Goal: Information Seeking & Learning: Compare options

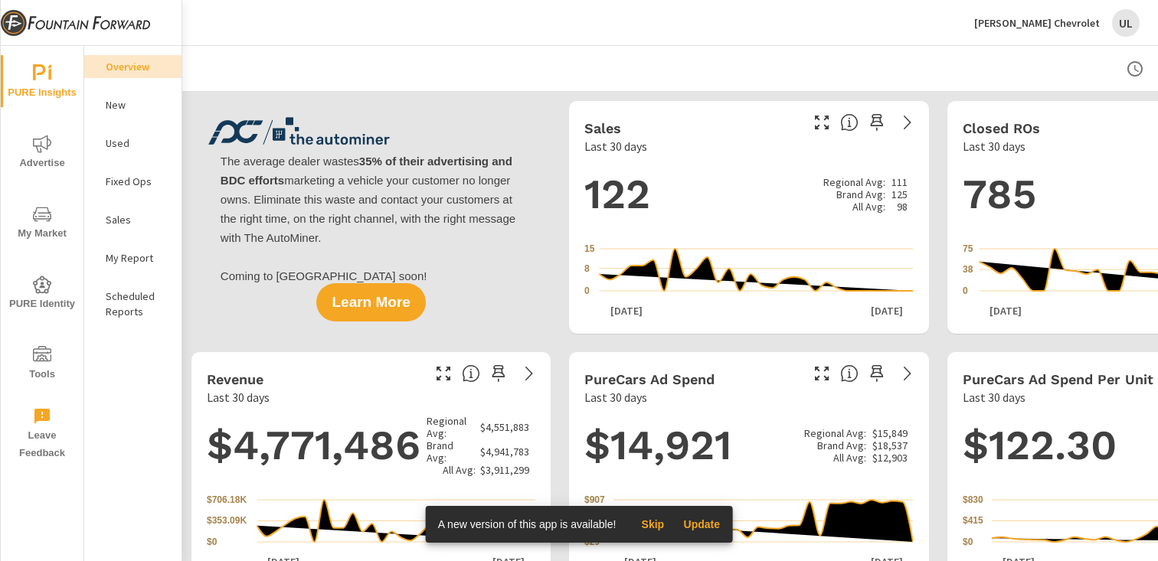
click at [37, 216] on icon "nav menu" at bounding box center [42, 214] width 18 height 18
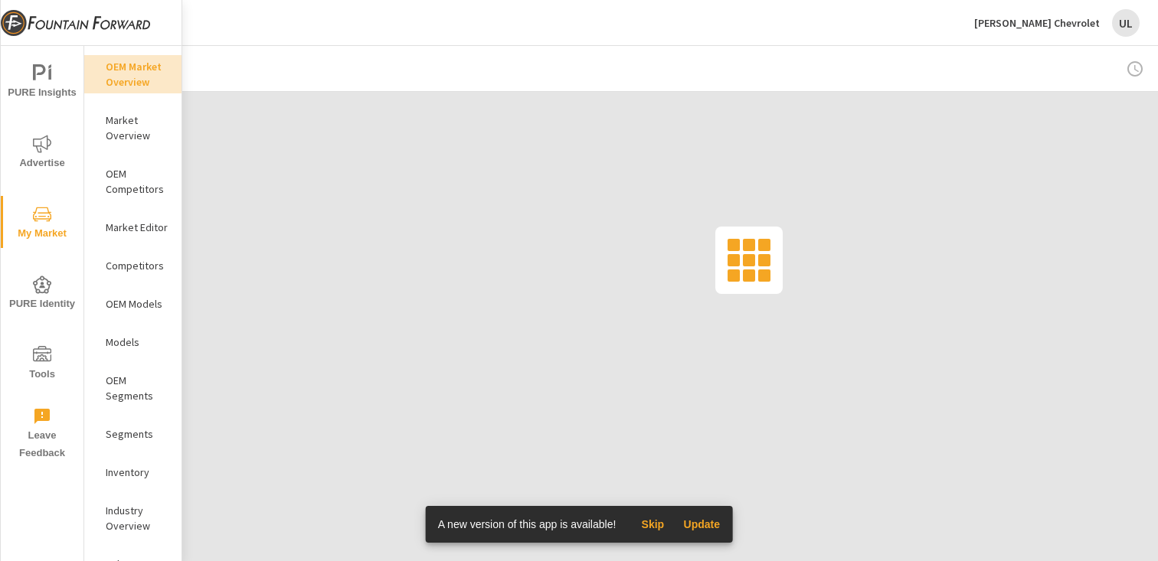
click at [1055, 19] on p "[PERSON_NAME] Chevrolet" at bounding box center [1037, 23] width 126 height 14
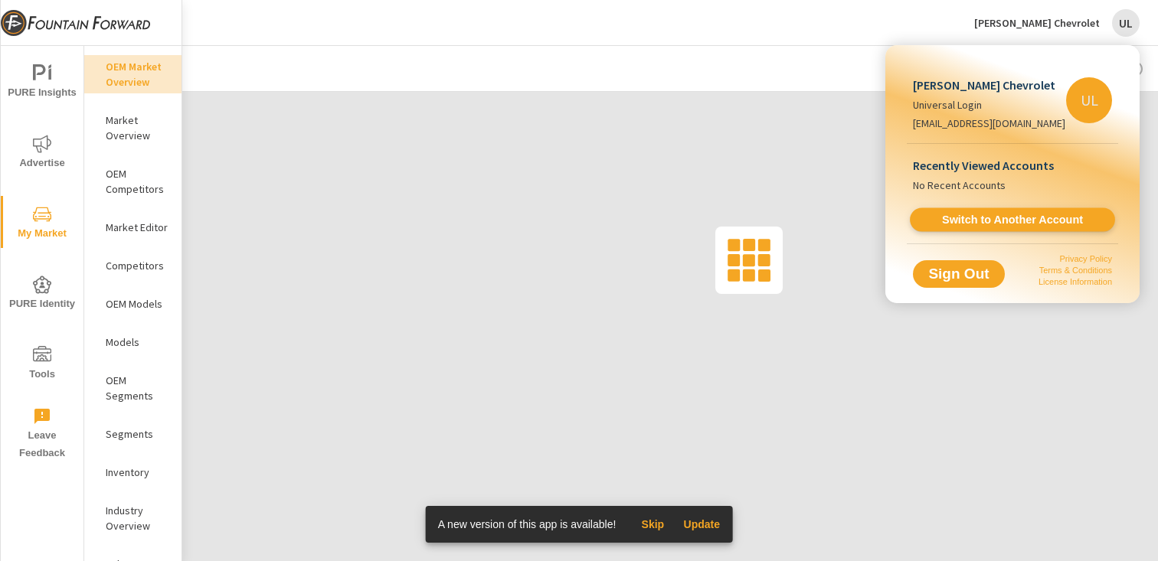
click at [1001, 221] on span "Switch to Another Account" at bounding box center [1012, 220] width 188 height 15
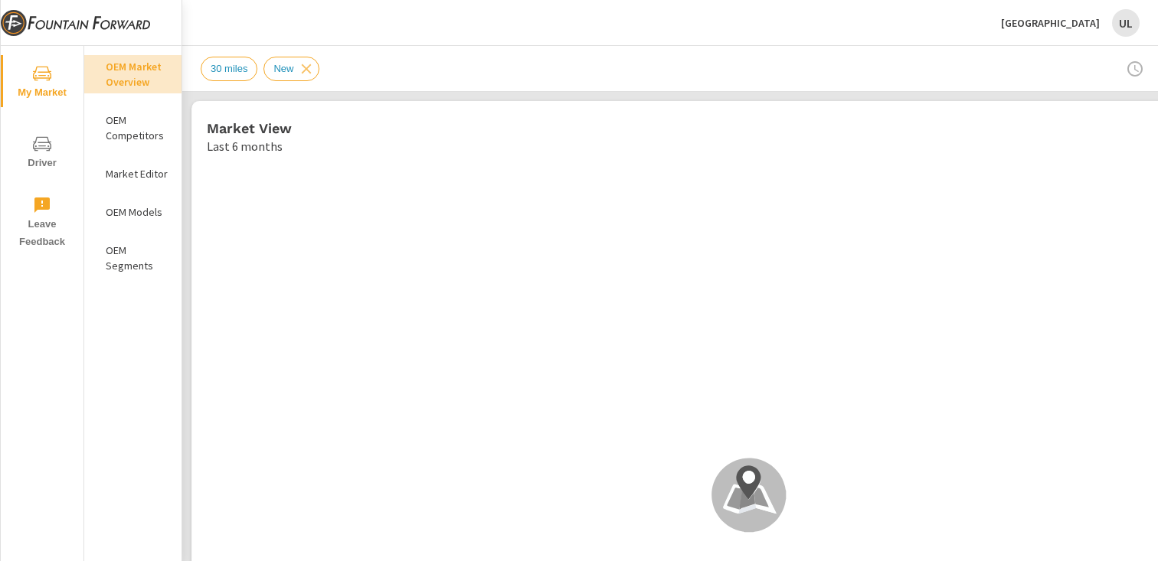
scroll to position [1, 0]
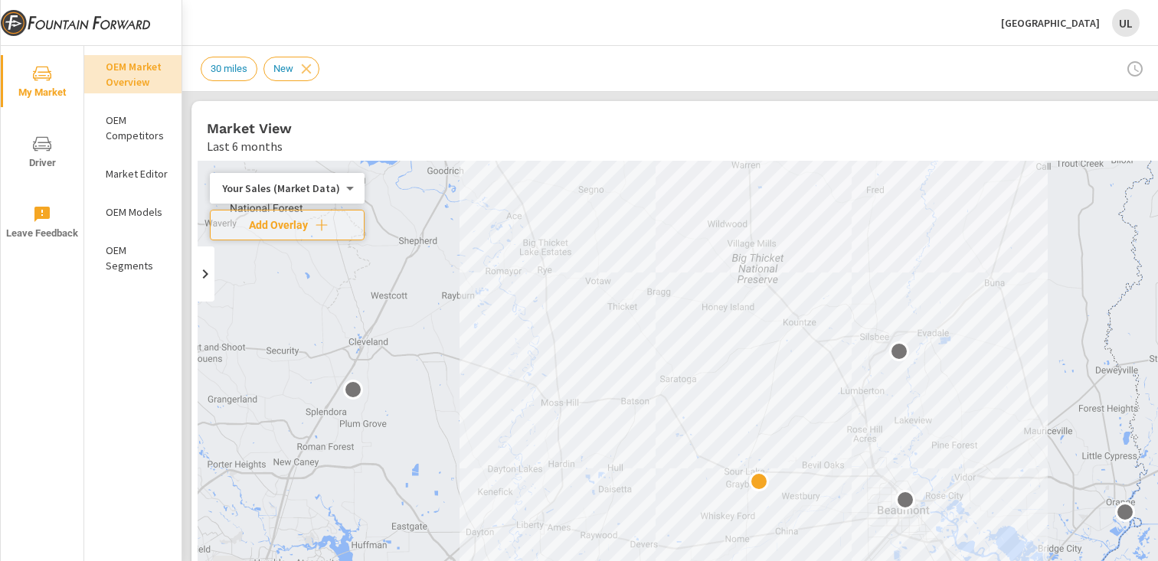
click at [117, 121] on p "OEM Competitors" at bounding box center [138, 128] width 64 height 31
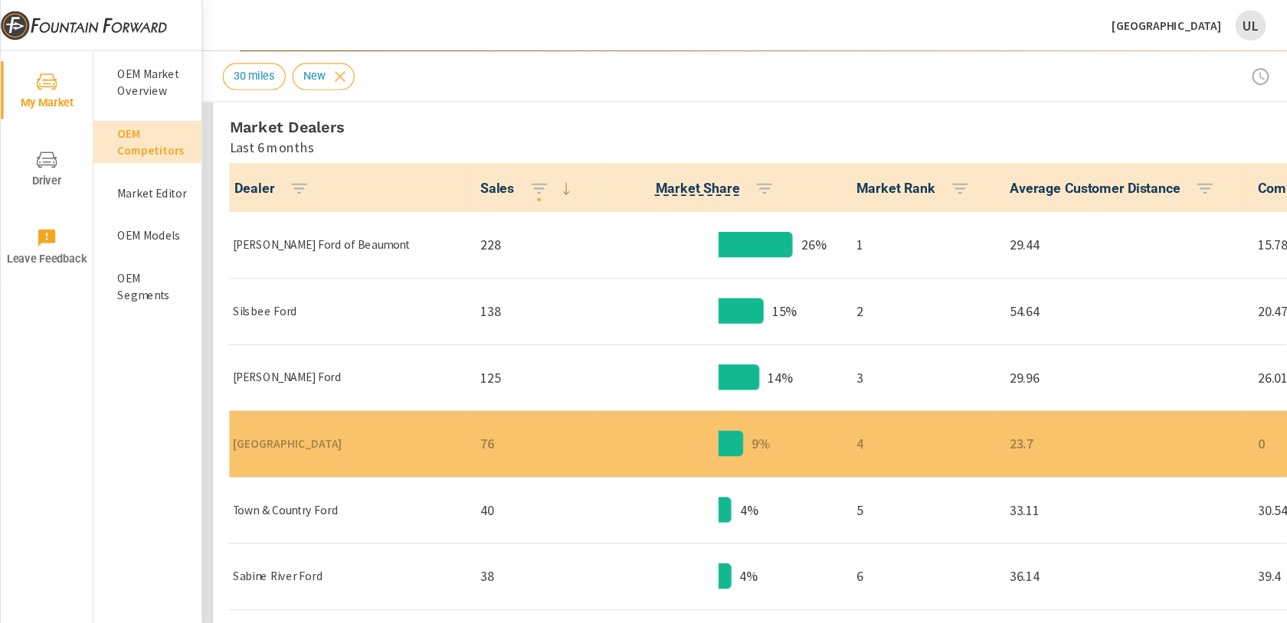
scroll to position [767, 0]
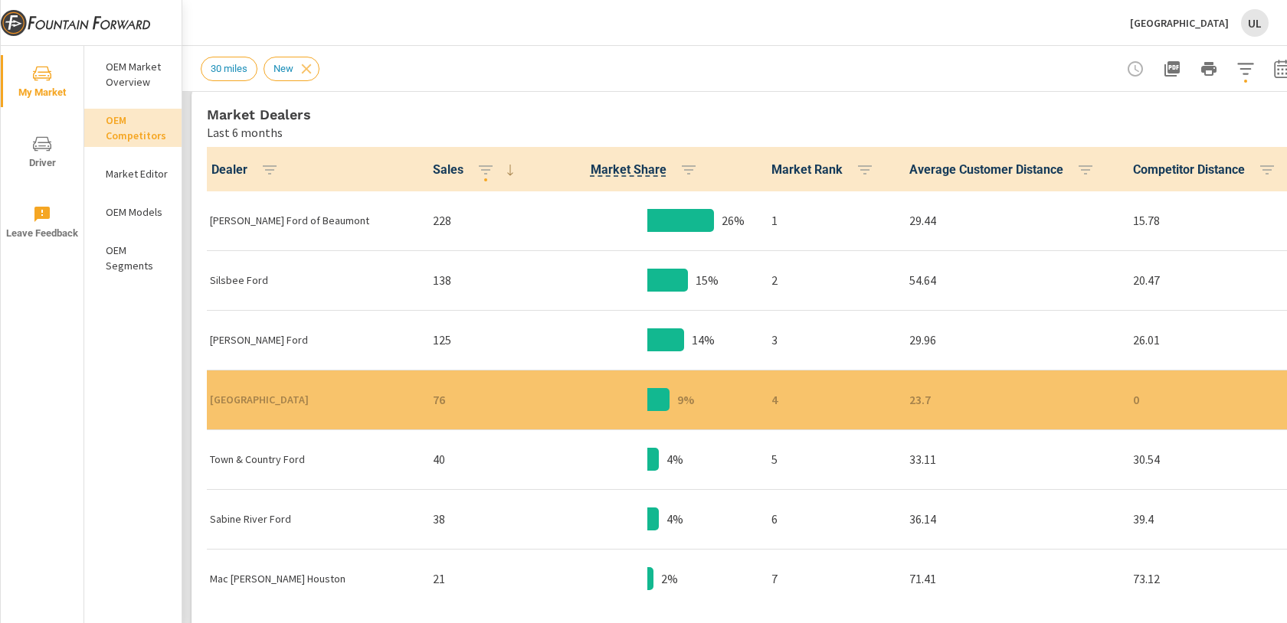
click at [621, 459] on div "4%" at bounding box center [647, 459] width 199 height 47
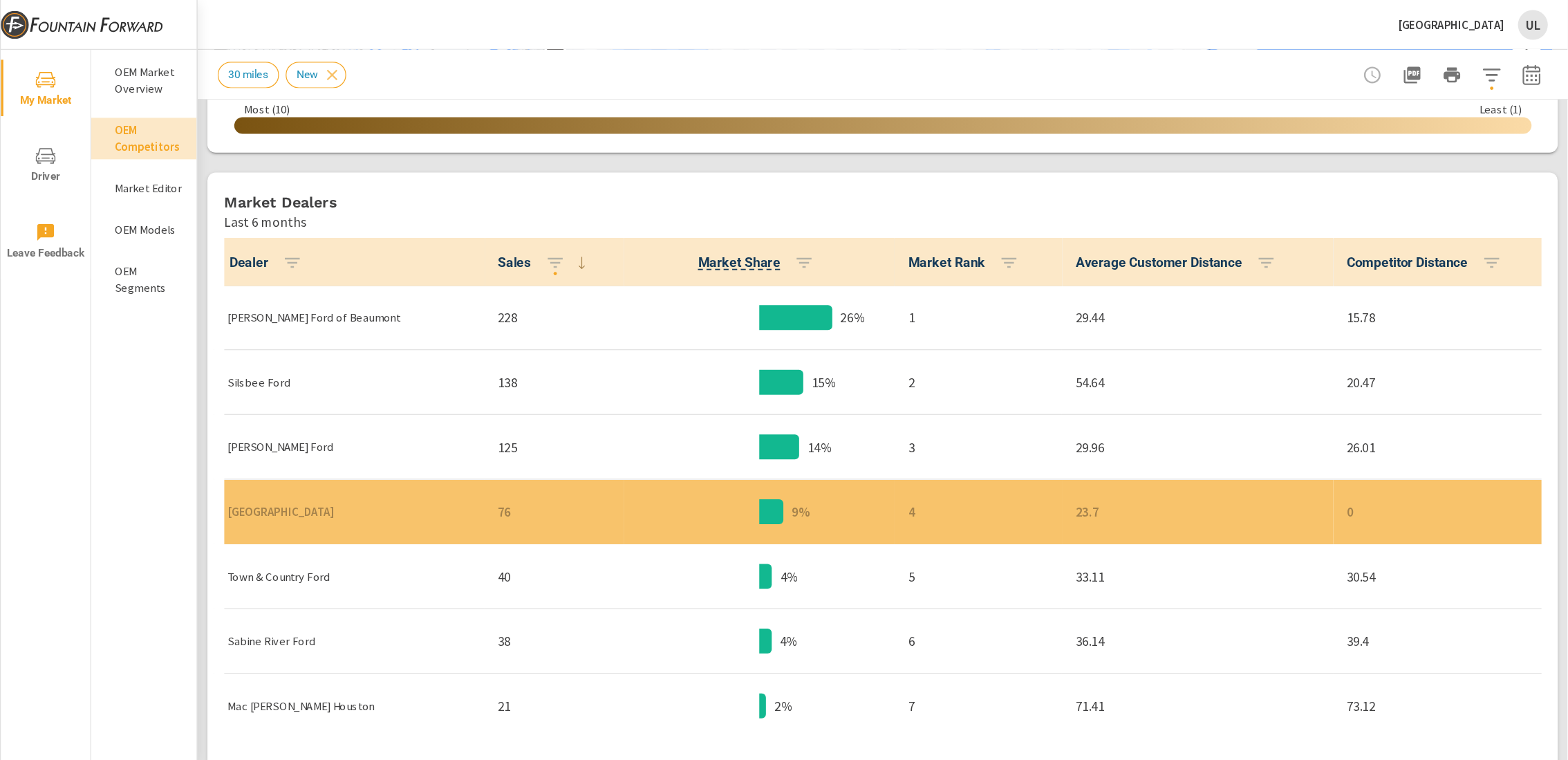
scroll to position [628, 0]
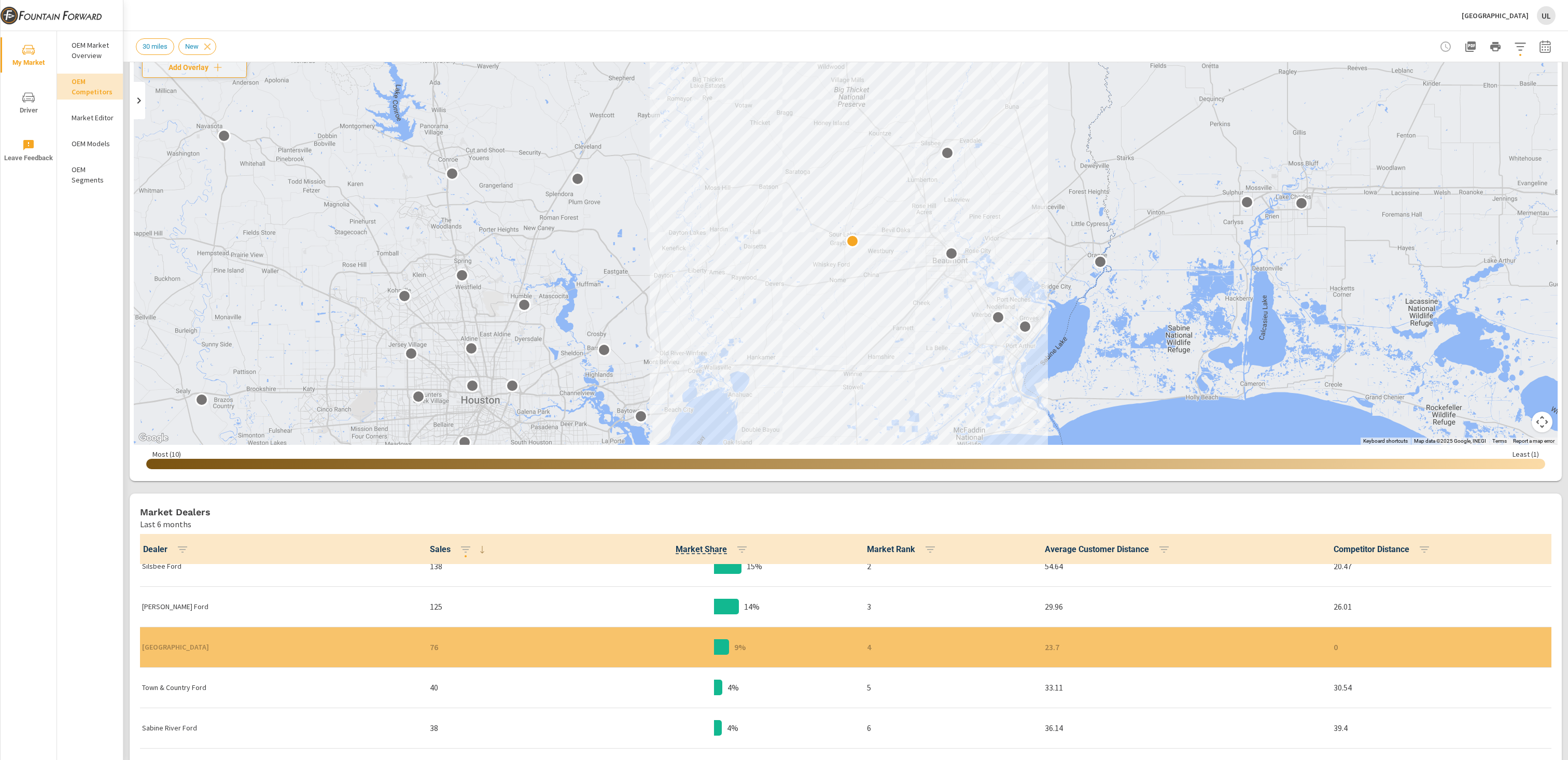
scroll to position [53, 0]
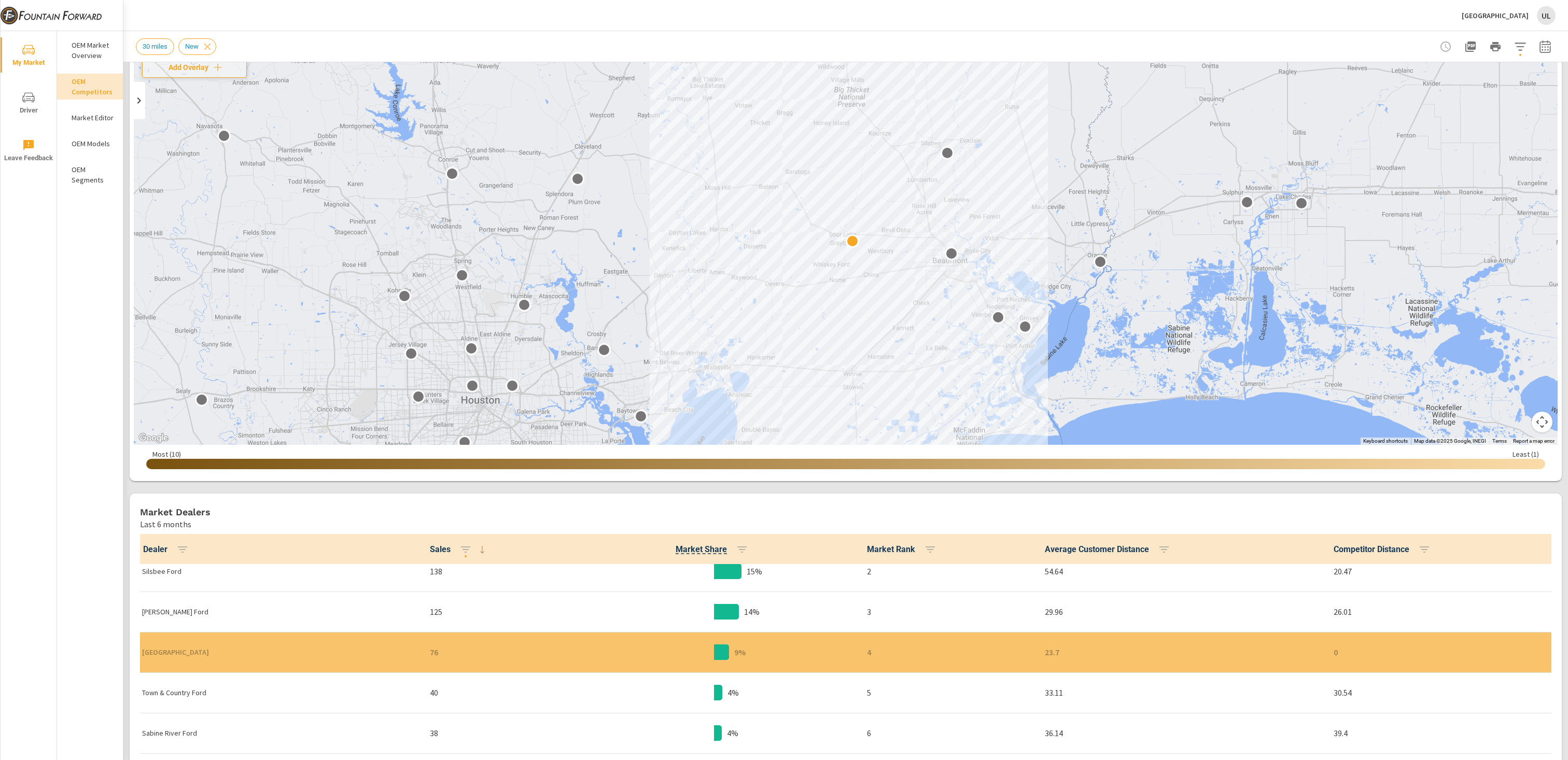
click at [450, 380] on p "40" at bounding box center [496, 692] width 132 height 12
click at [179, 380] on p "Town & Country Ford" at bounding box center [278, 692] width 271 height 10
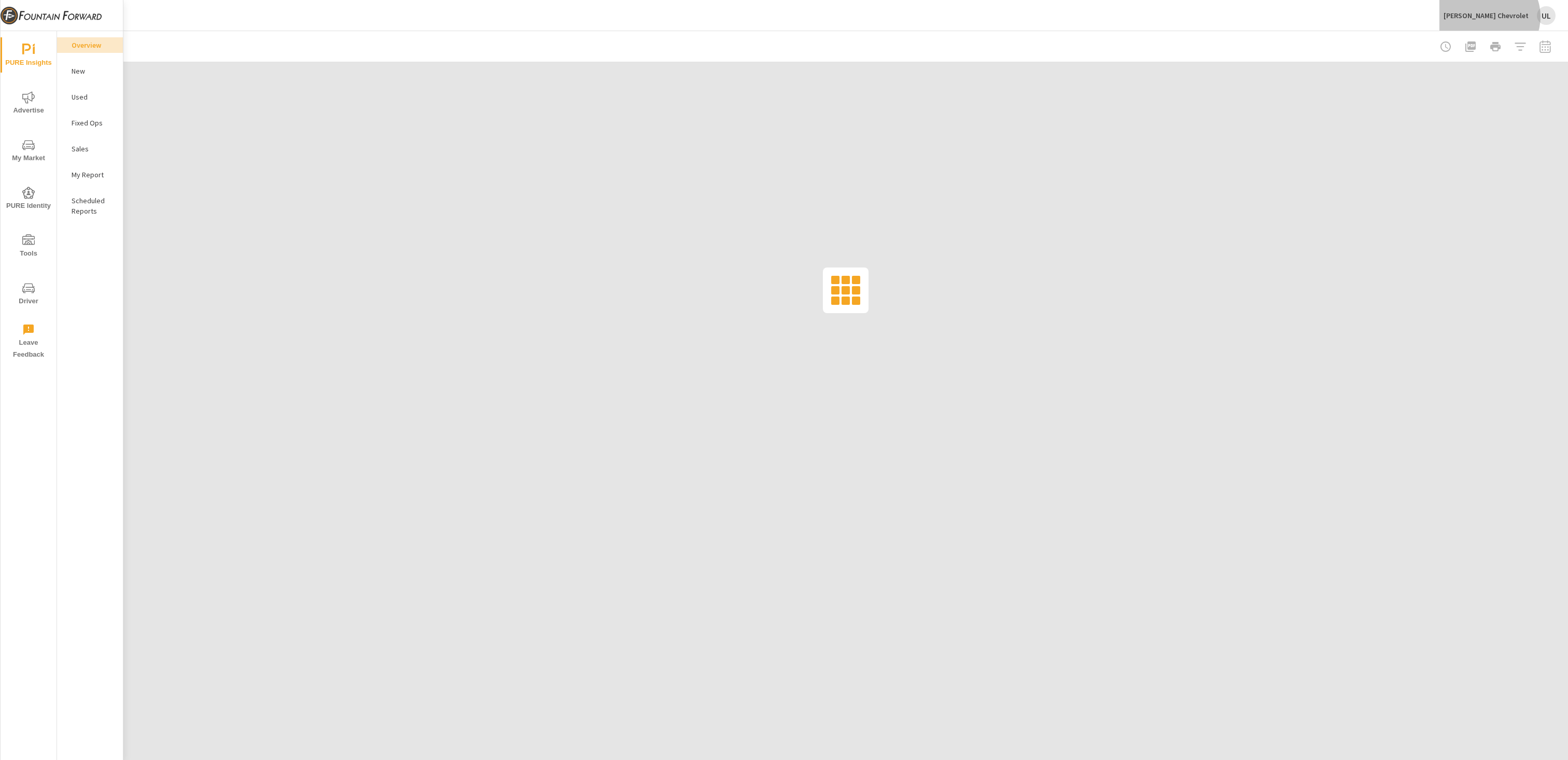
click at [1518, 17] on p "Fertitta Chevrolet" at bounding box center [1486, 16] width 85 height 9
